Goal: Connect with others: Connect with others

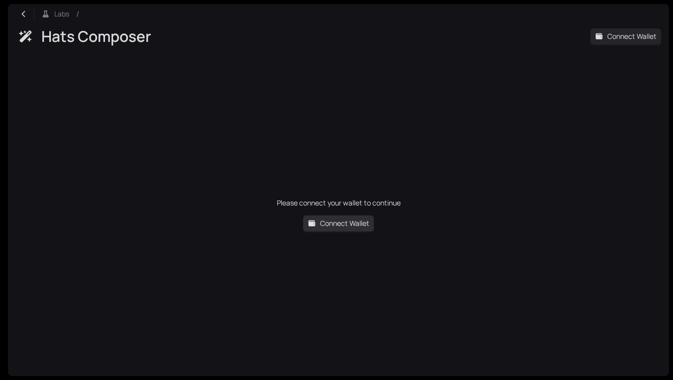
click at [326, 224] on span "Connect Wallet" at bounding box center [344, 223] width 49 height 11
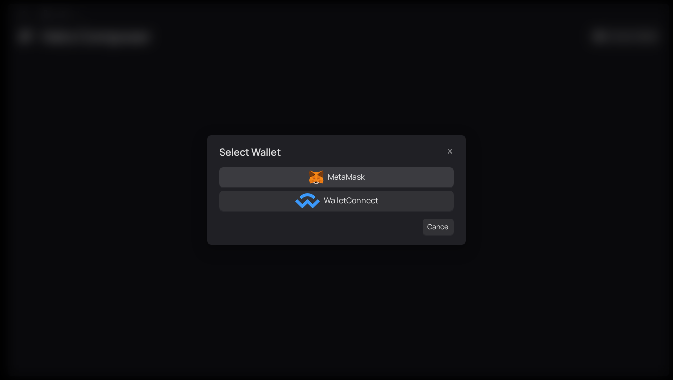
click at [337, 178] on span "MetaMask" at bounding box center [346, 176] width 37 height 12
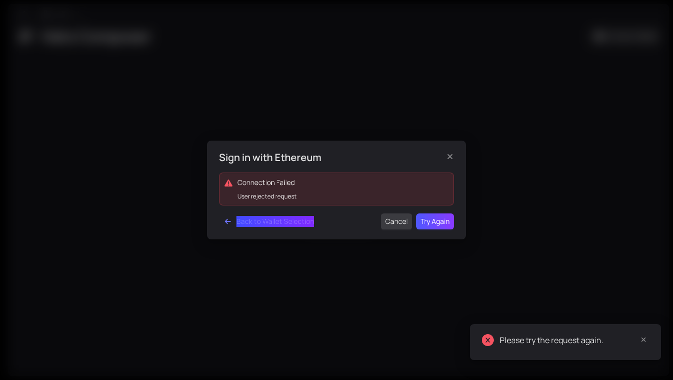
click at [396, 225] on span "Cancel" at bounding box center [397, 221] width 22 height 11
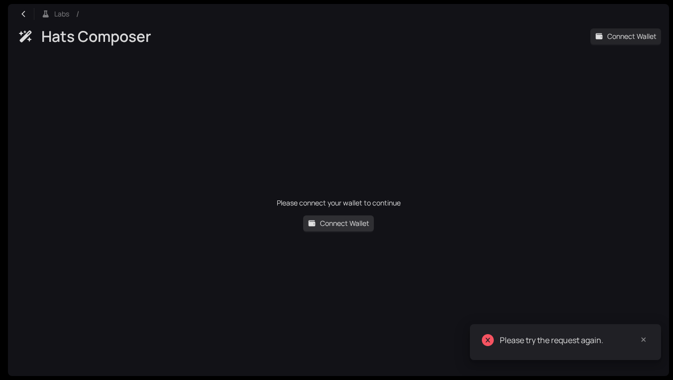
click at [332, 225] on span "Connect Wallet" at bounding box center [344, 223] width 49 height 11
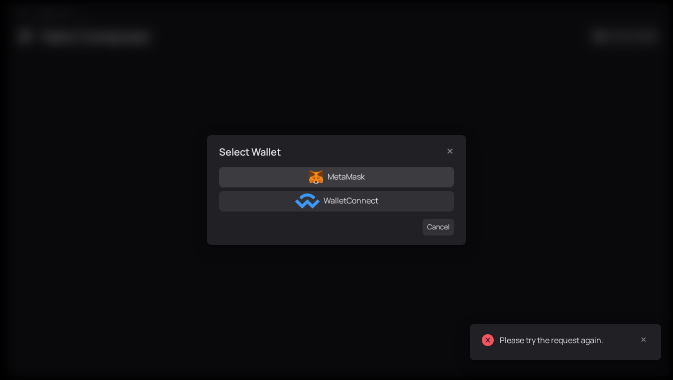
click at [325, 182] on button "MetaMask" at bounding box center [336, 177] width 235 height 20
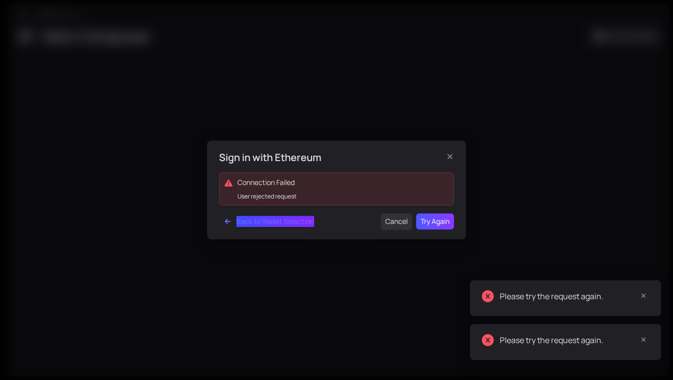
click at [334, 51] on div "Sign in with Ethereum Connection Failed User rejected request Back to Wallet Se…" at bounding box center [336, 190] width 673 height 380
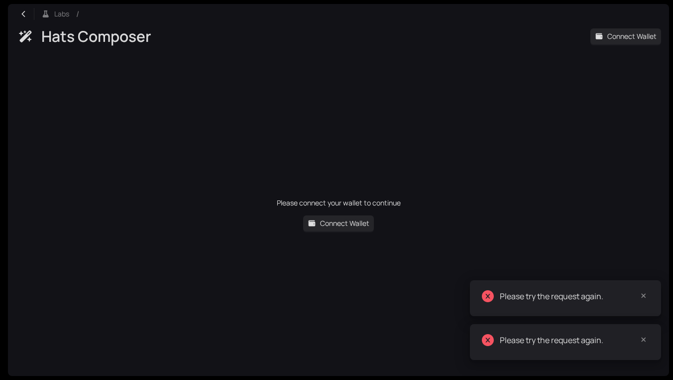
click at [624, 44] on div "Hats Composer Connect Wallet" at bounding box center [339, 38] width 662 height 29
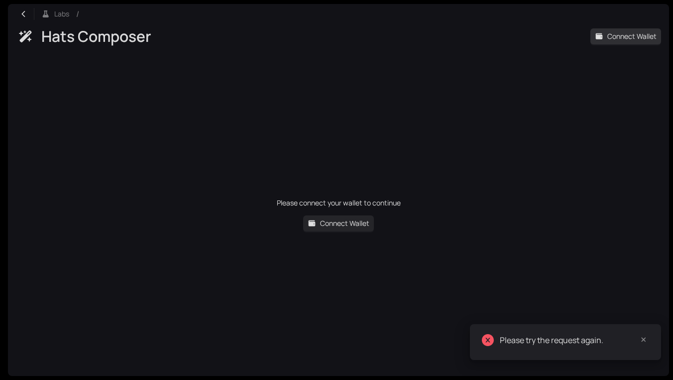
click at [624, 43] on button "Connect Wallet" at bounding box center [626, 36] width 71 height 16
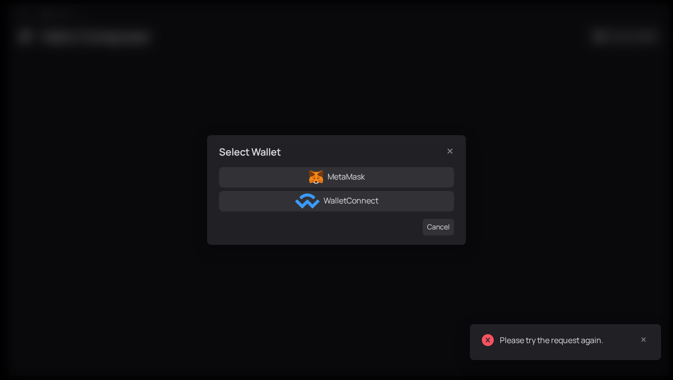
click at [527, 35] on div "Select Wallet MetaMask WalletConnect Cancel" at bounding box center [336, 190] width 673 height 380
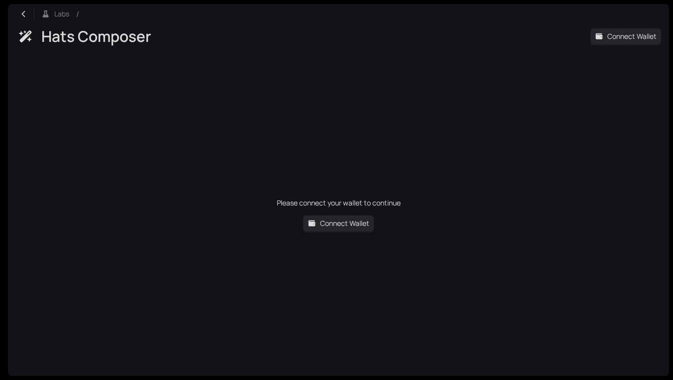
click at [386, 64] on div "Please connect your wallet to continue Connect Wallet" at bounding box center [339, 214] width 662 height 323
